Goal: Check status: Check status

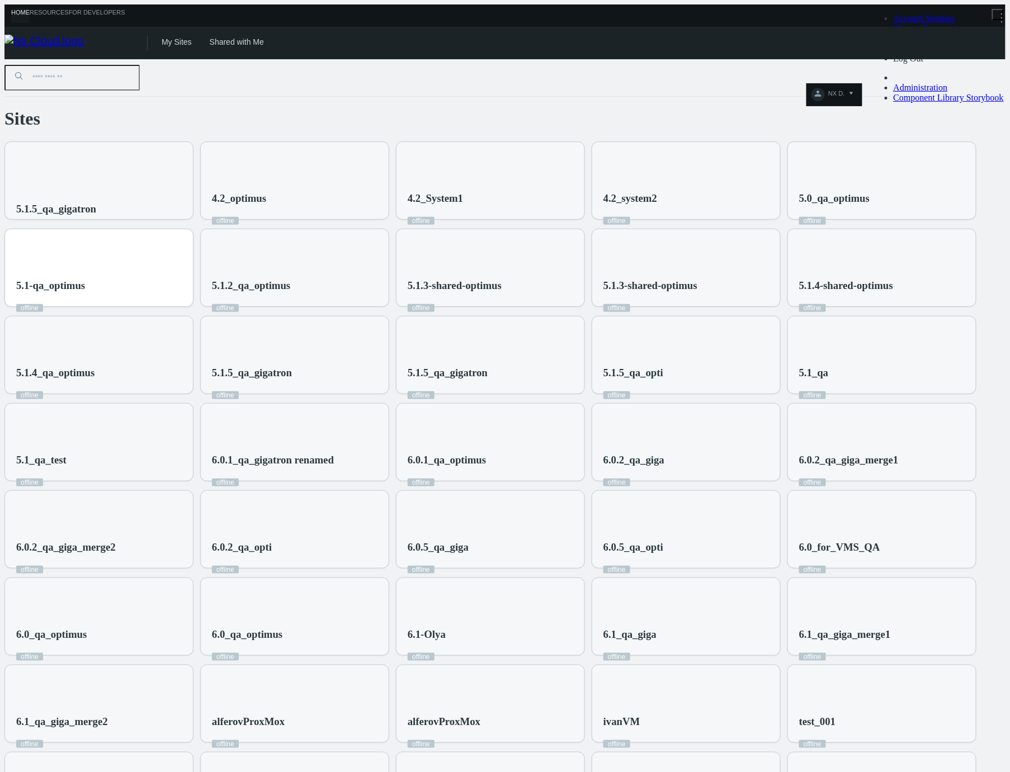
click at [193, 239] on div "5.1-qa_optimus offline" at bounding box center [99, 274] width 188 height 91
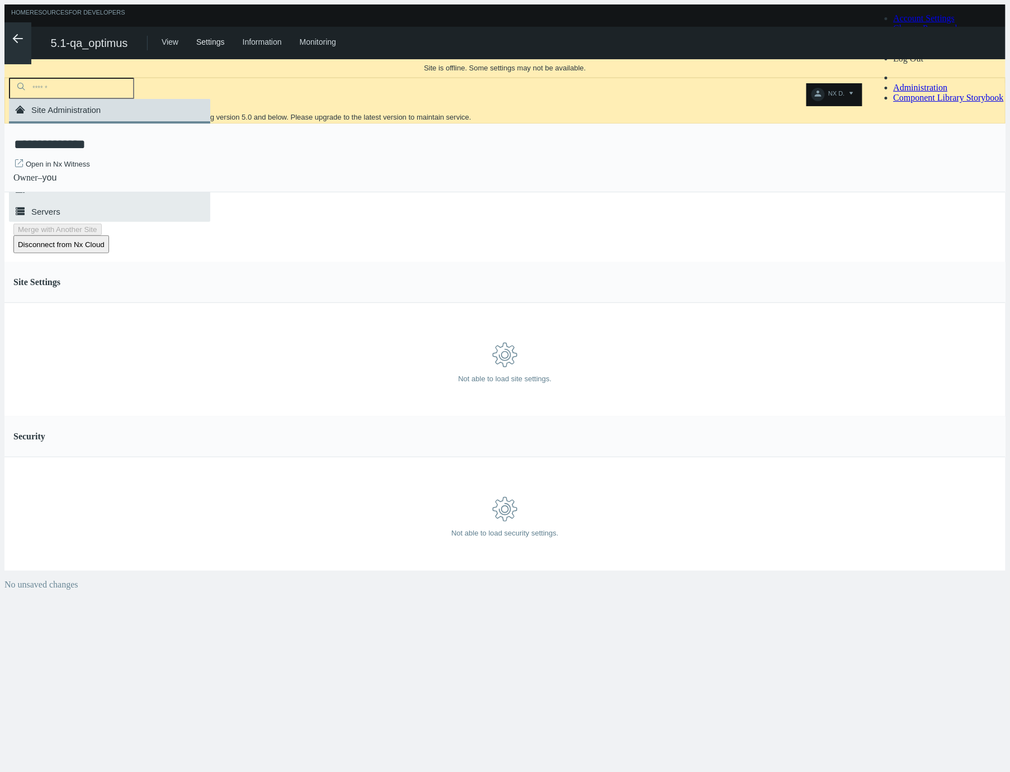
click at [13, 39] on line at bounding box center [17, 39] width 9 height 0
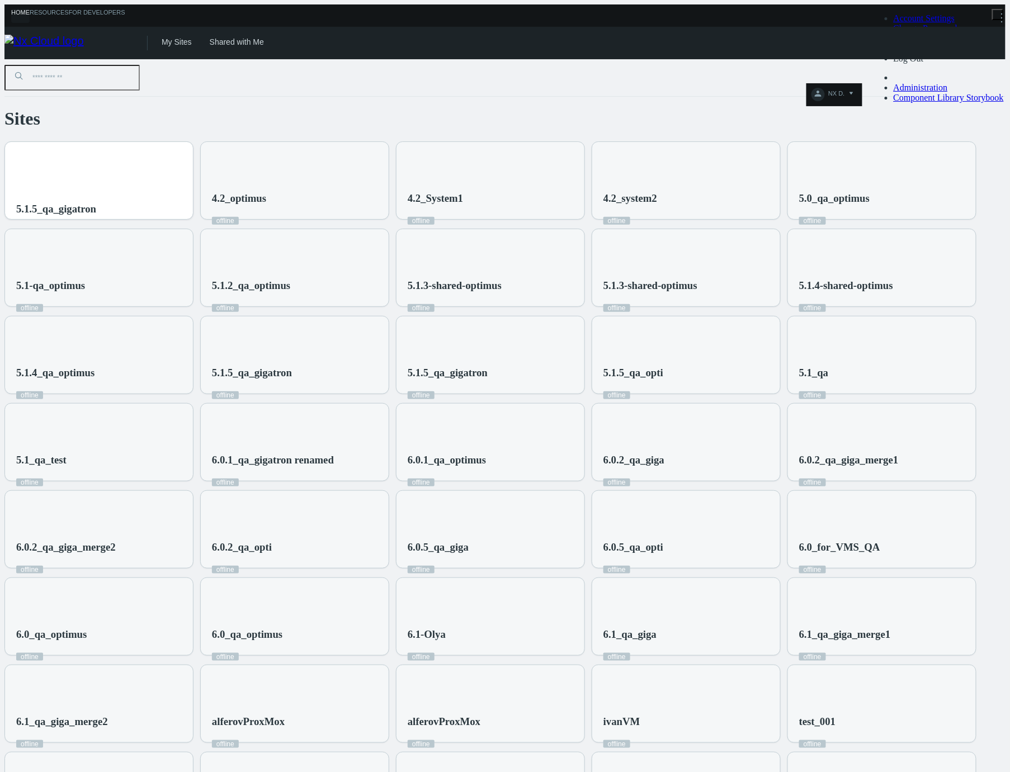
click at [193, 164] on div "5.1.5_qa_gigatron" at bounding box center [99, 187] width 188 height 91
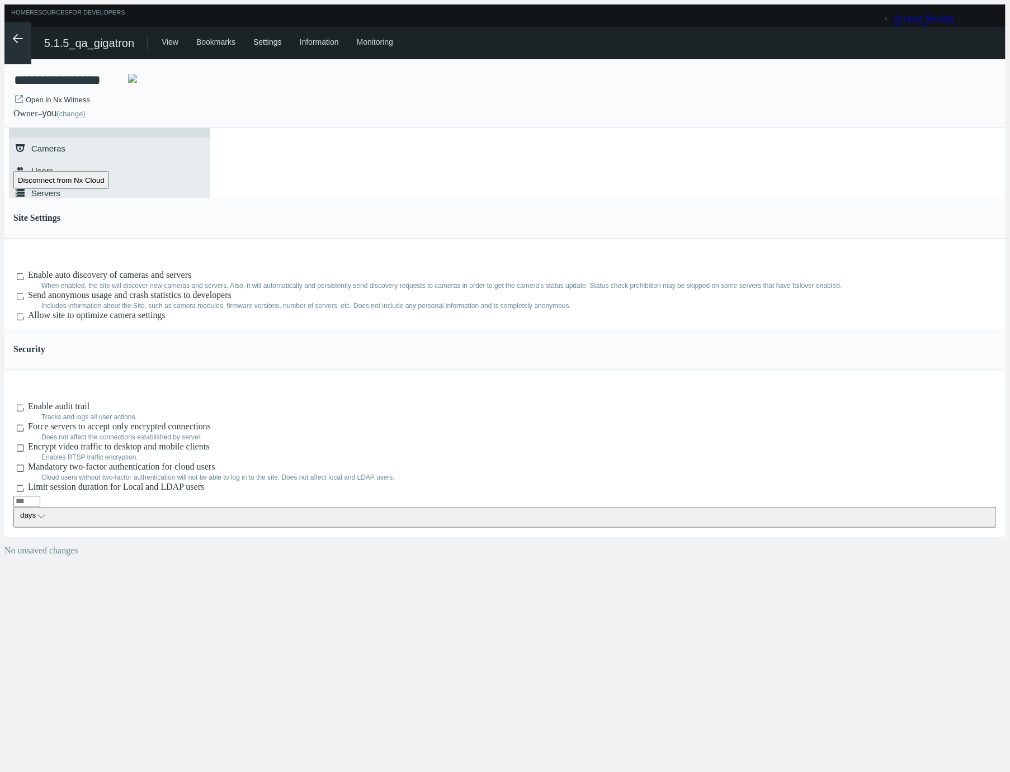
click at [19, 37] on icon ".arrow {fill-rule:evenodd;clip-rule:evenodd;fill:none;stroke:var(--btn-arrow-co…" at bounding box center [17, 38] width 13 height 13
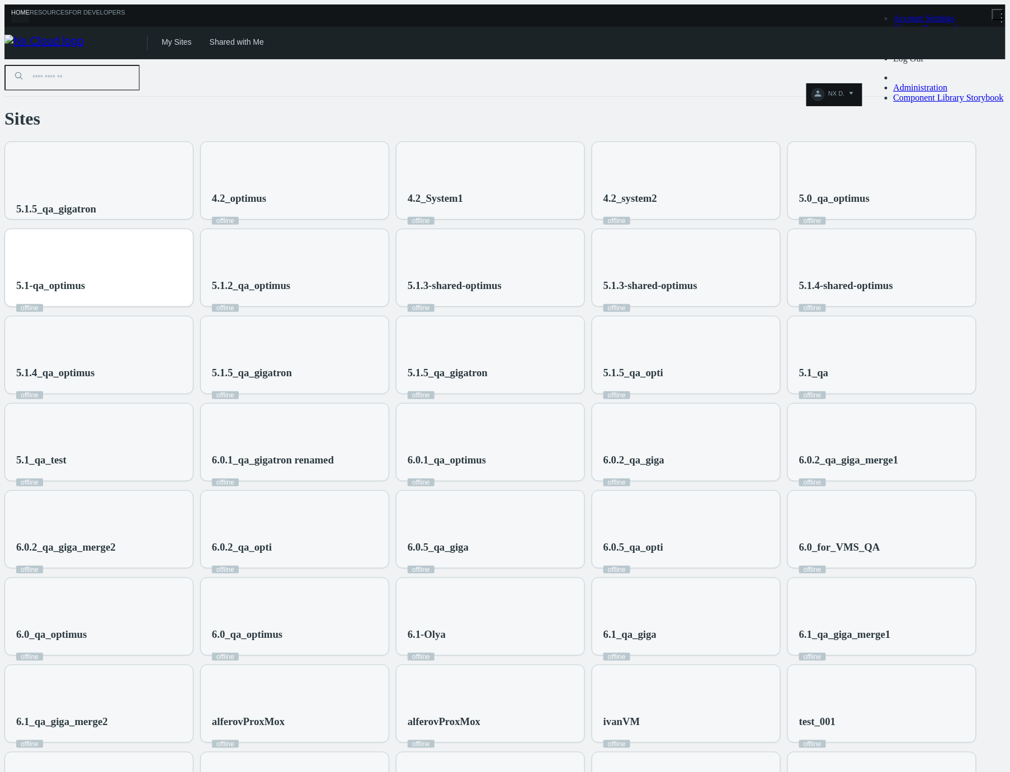
click at [193, 229] on div "5.1-qa_optimus offline" at bounding box center [99, 274] width 188 height 91
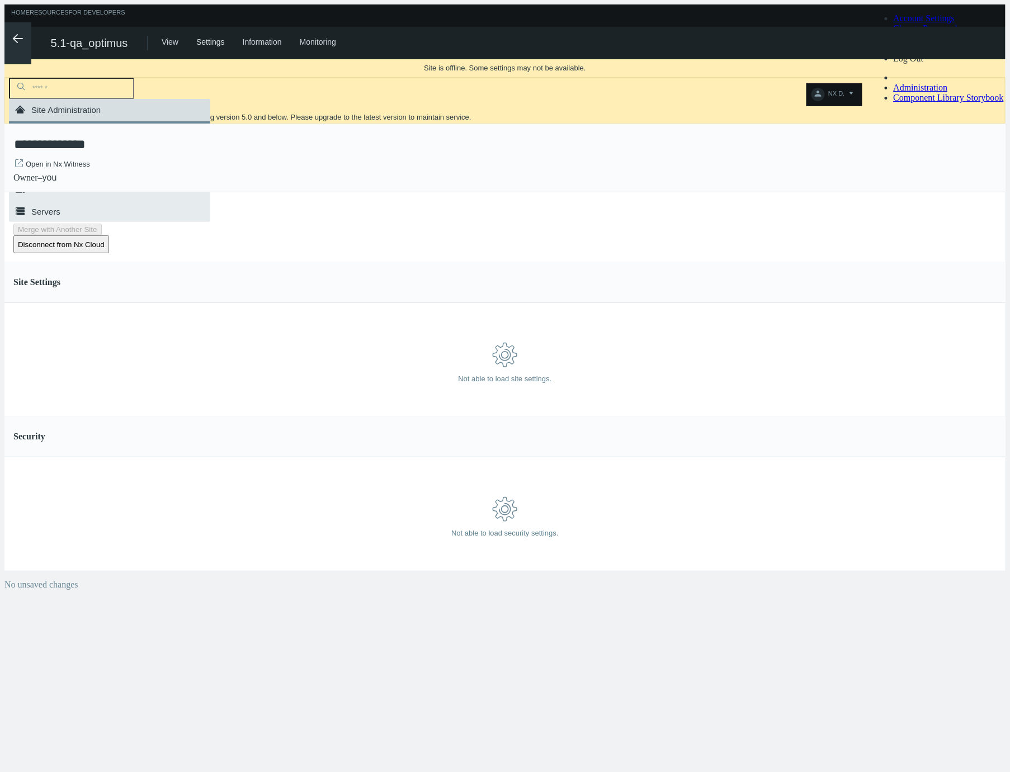
click at [18, 39] on icon ".arrow {fill-rule:evenodd;clip-rule:evenodd;fill:none;stroke:var(--btn-arrow-co…" at bounding box center [17, 38] width 13 height 13
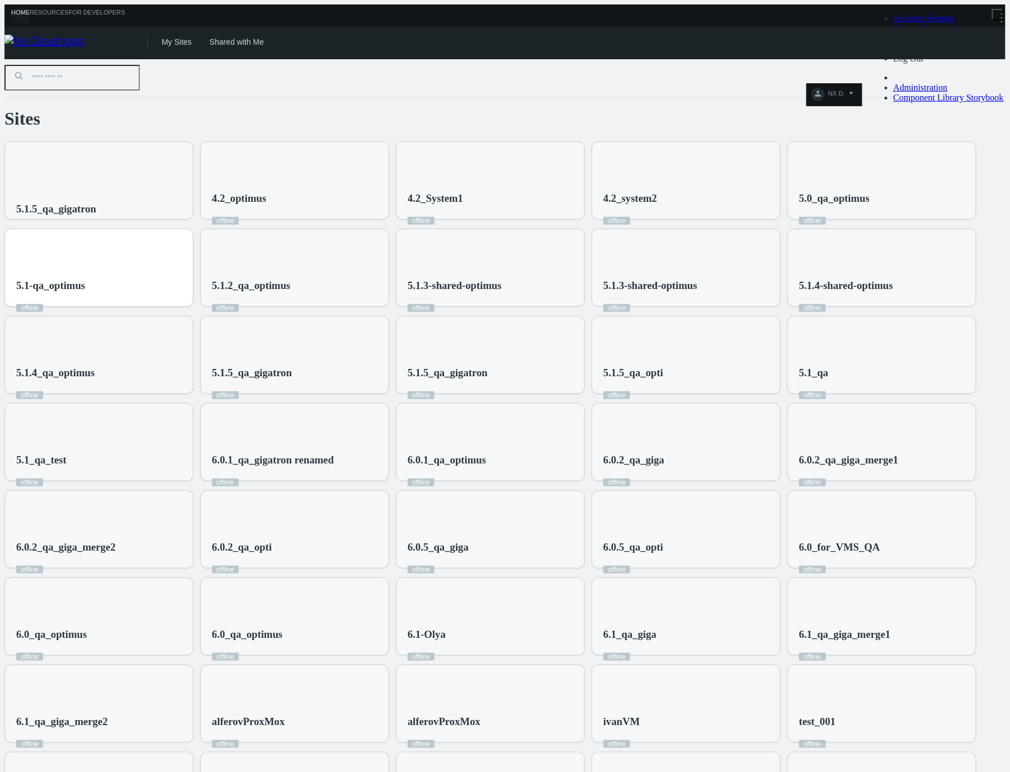
click at [193, 234] on div "5.1-qa_optimus offline" at bounding box center [99, 274] width 188 height 91
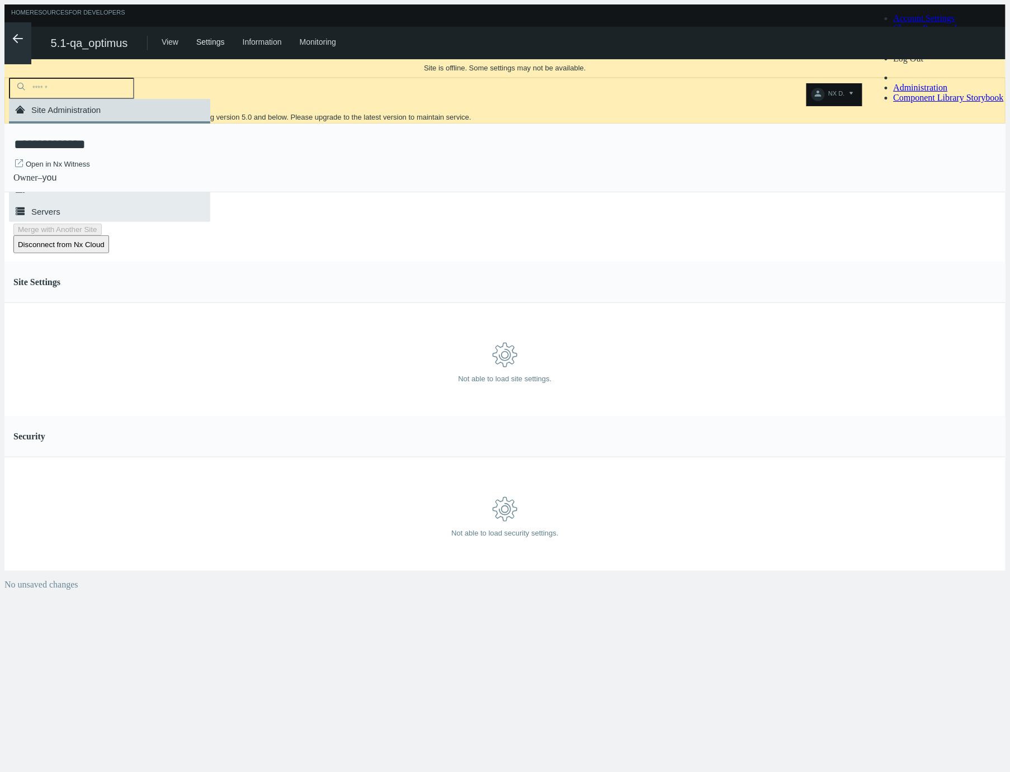
click at [11, 41] on icon ".arrow {fill-rule:evenodd;clip-rule:evenodd;fill:none;stroke:var(--btn-arrow-co…" at bounding box center [17, 38] width 13 height 13
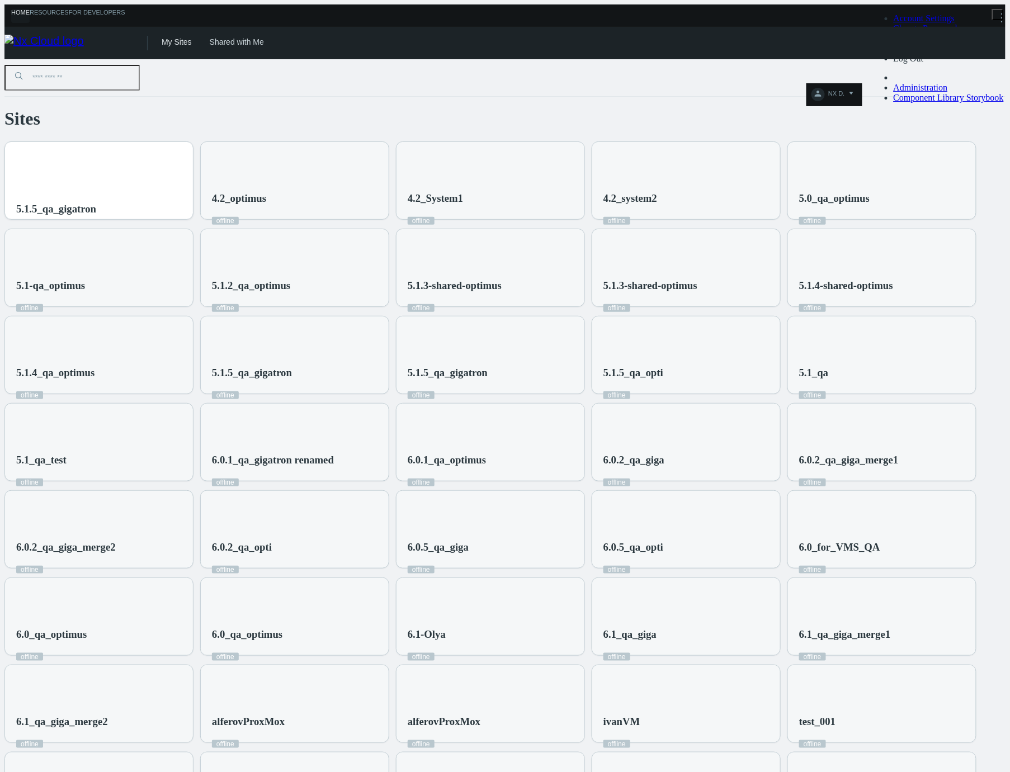
click at [167, 160] on div "5.1.5_qa_gigatron" at bounding box center [99, 187] width 188 height 91
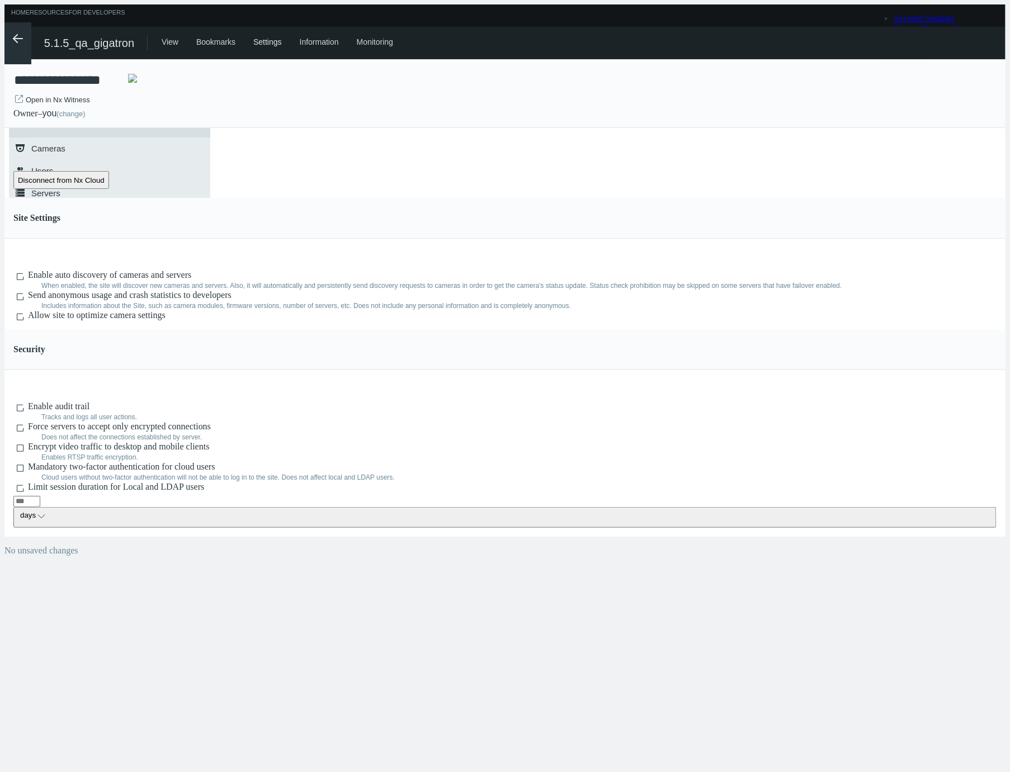
click at [13, 37] on icon ".arrow {fill-rule:evenodd;clip-rule:evenodd;fill:none;stroke:var(--btn-arrow-co…" at bounding box center [17, 38] width 13 height 13
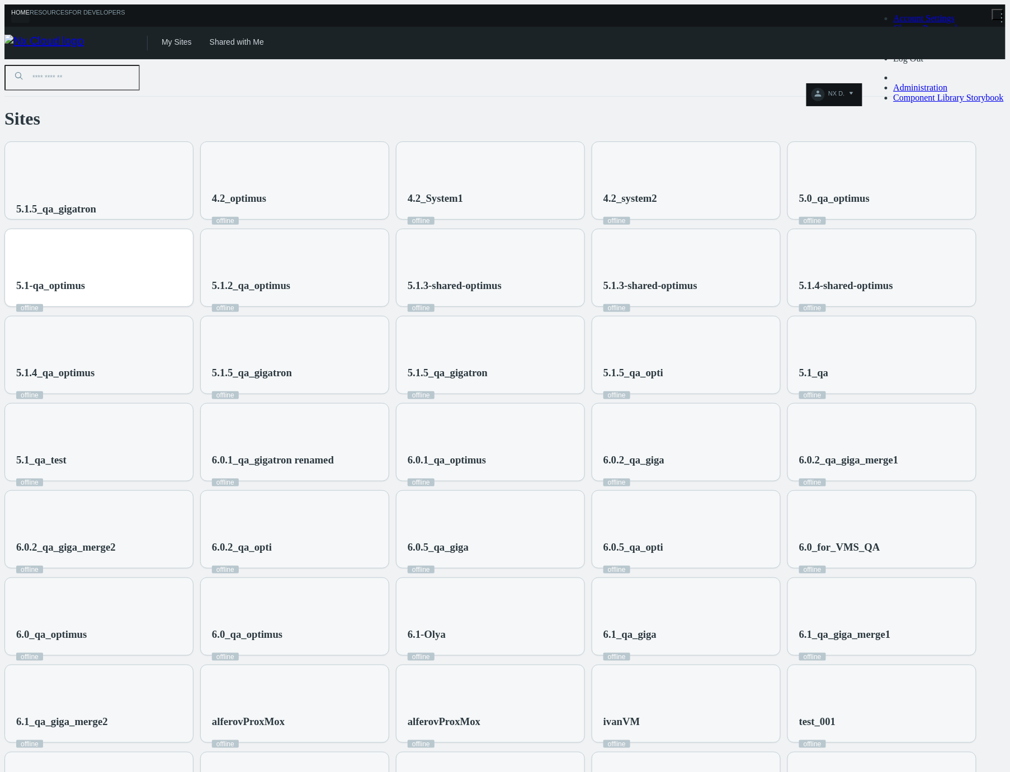
click at [193, 229] on div "5.1-qa_optimus offline" at bounding box center [99, 274] width 188 height 91
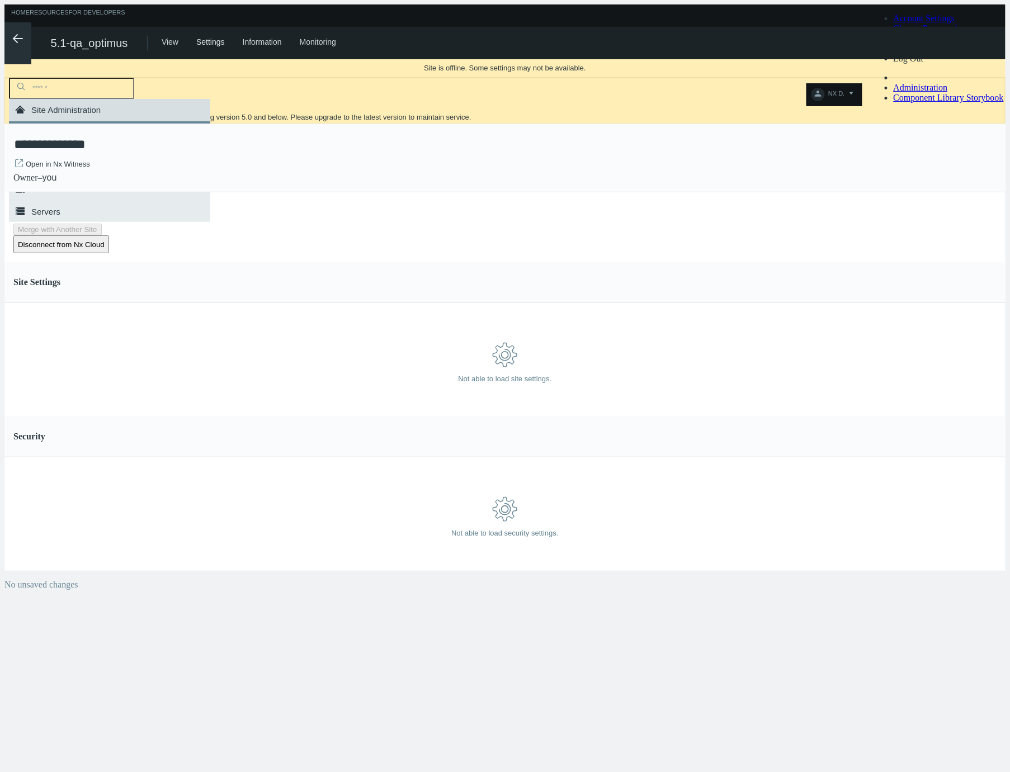
click at [11, 34] on icon ".arrow {fill-rule:evenodd;clip-rule:evenodd;fill:none;stroke:var(--btn-arrow-co…" at bounding box center [17, 38] width 13 height 13
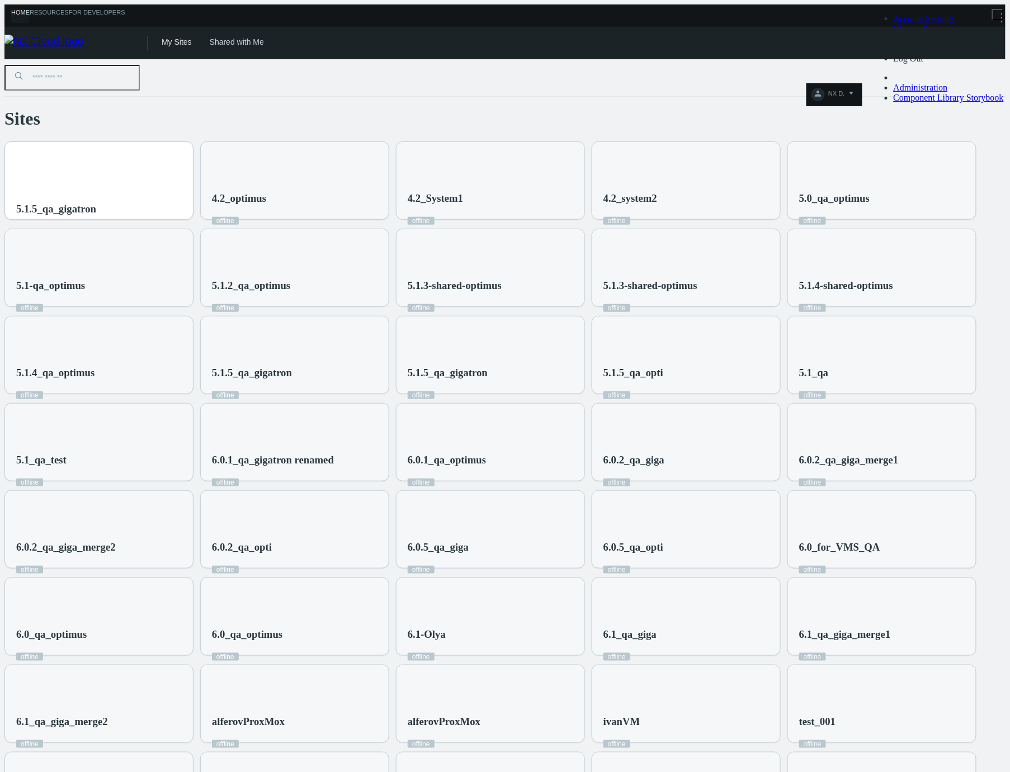
click at [149, 148] on div "5.1.5_qa_gigatron" at bounding box center [99, 187] width 188 height 91
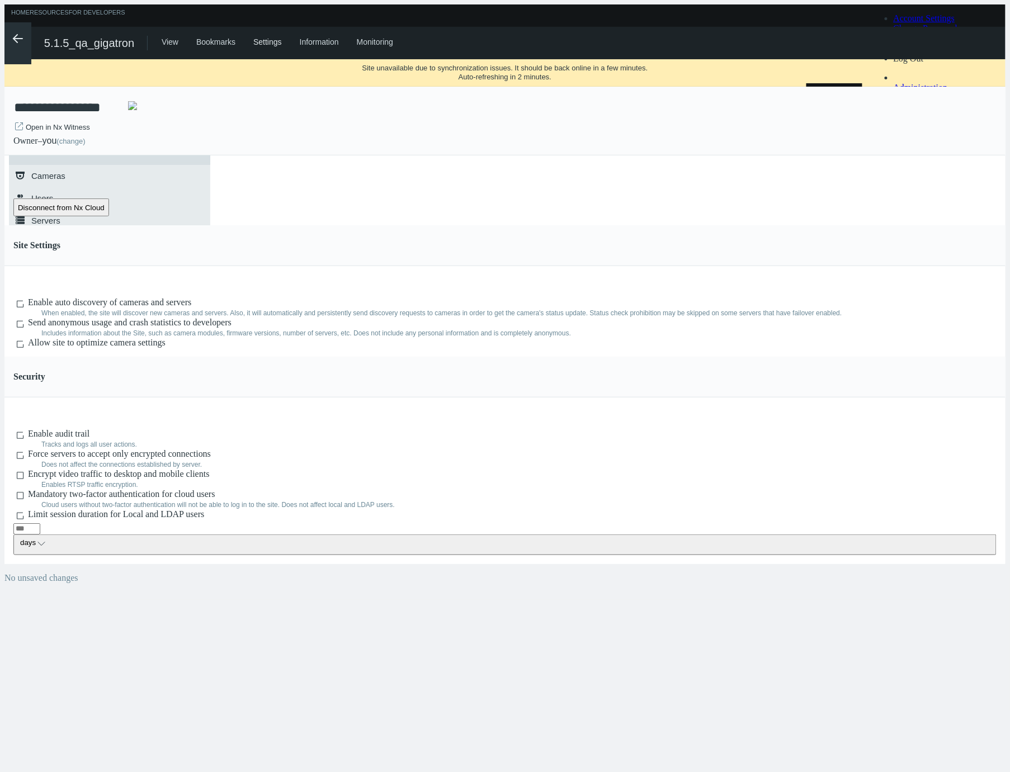
click at [4, 42] on svg-icon ".arrow {fill-rule:evenodd;clip-rule:evenodd;fill:none;stroke:var(--btn-arrow-co…" at bounding box center [17, 38] width 27 height 13
